Goal: Task Accomplishment & Management: Manage account settings

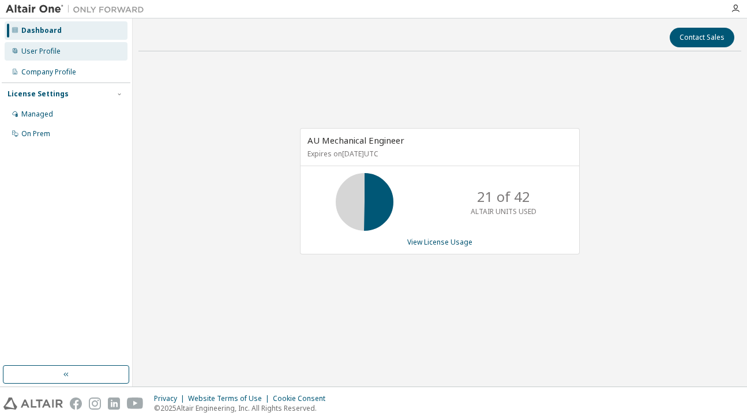
click at [70, 53] on div "User Profile" at bounding box center [66, 51] width 123 height 18
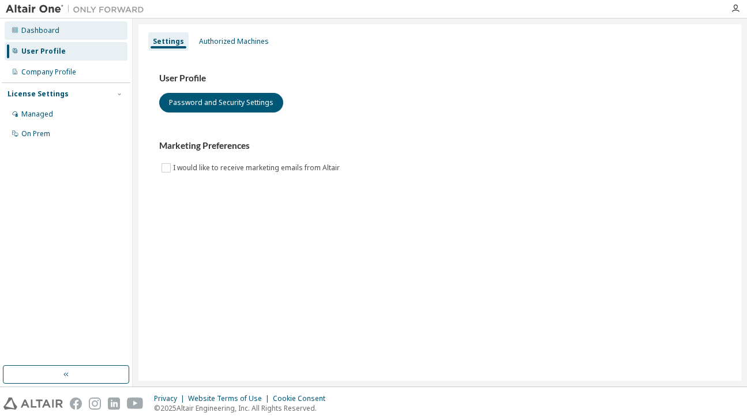
click at [69, 29] on div "Dashboard" at bounding box center [66, 30] width 123 height 18
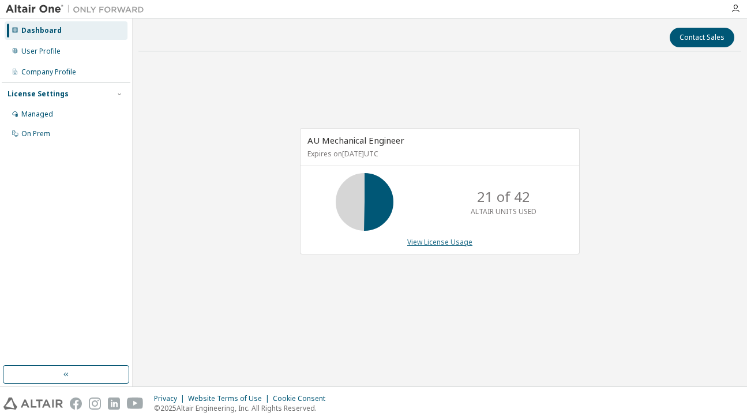
click at [434, 239] on link "View License Usage" at bounding box center [439, 242] width 65 height 10
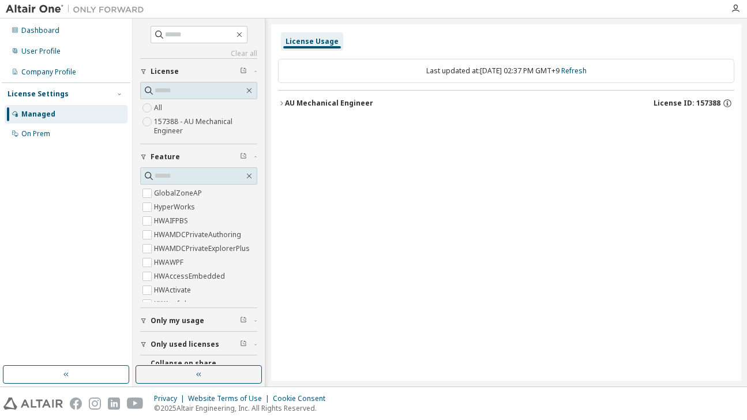
click at [290, 99] on div "AU Mechanical Engineer" at bounding box center [329, 103] width 88 height 9
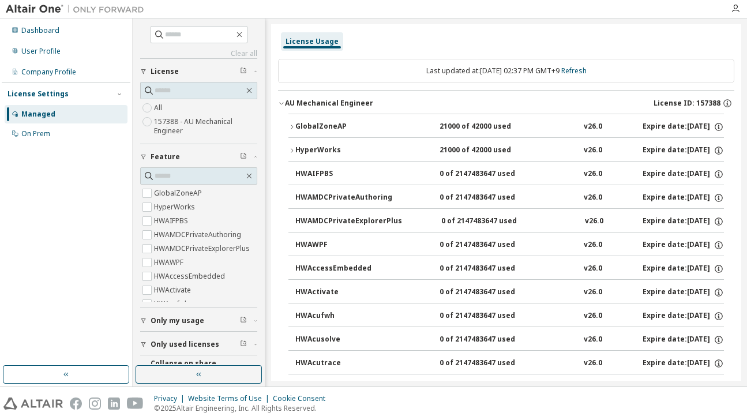
click at [304, 125] on div "GlobalZoneAP" at bounding box center [347, 127] width 104 height 10
